Goal: Find specific page/section: Find specific page/section

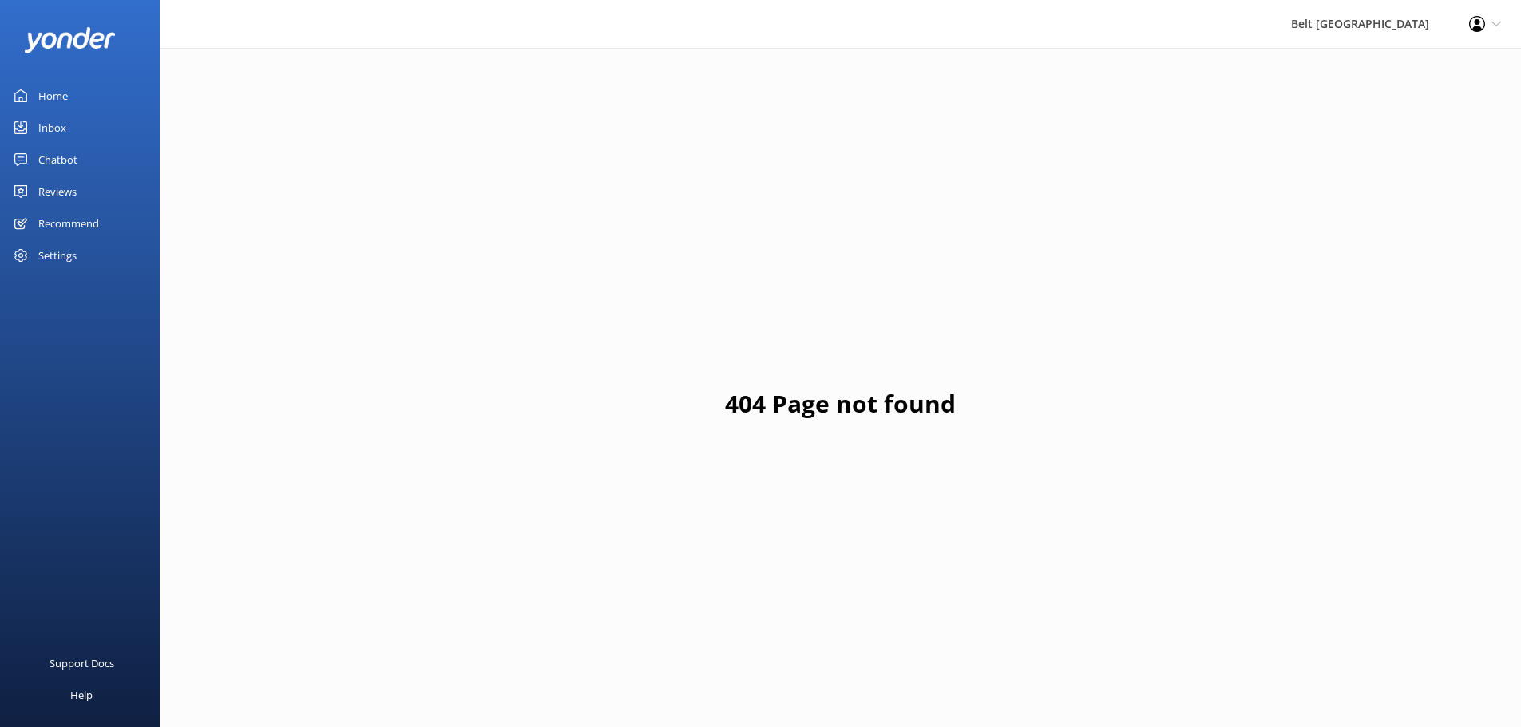
click at [19, 194] on icon at bounding box center [20, 191] width 13 height 13
